Goal: Task Accomplishment & Management: Manage account settings

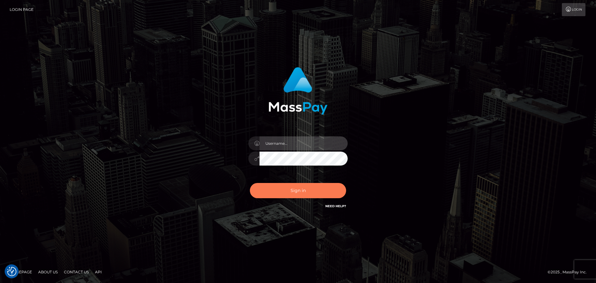
type input "jonathan.ctfo"
click at [286, 191] on button "Sign in" at bounding box center [298, 190] width 96 height 15
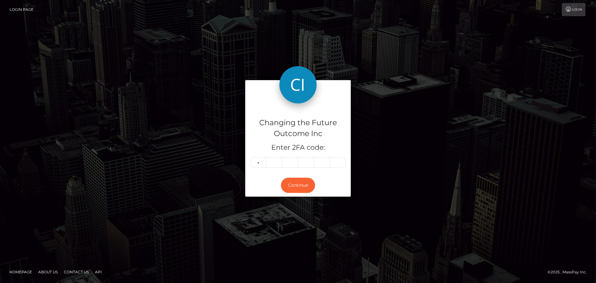
type input "7"
type input "6"
type input "8"
type input "5"
type input "9"
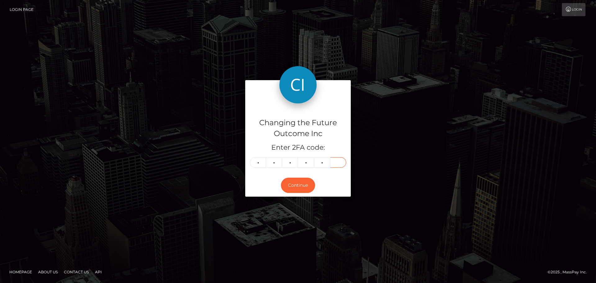
type input "6"
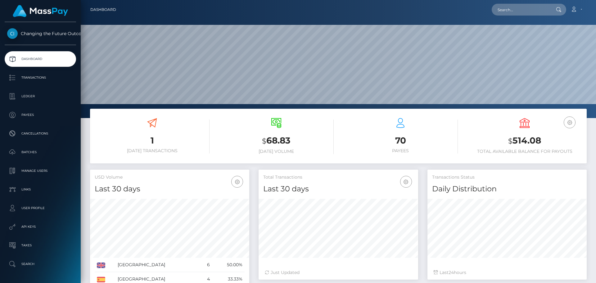
scroll to position [110, 159]
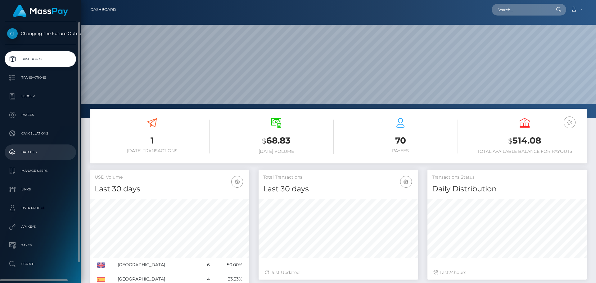
click at [27, 150] on p "Batches" at bounding box center [40, 151] width 66 height 9
